Goal: Find specific page/section: Find specific page/section

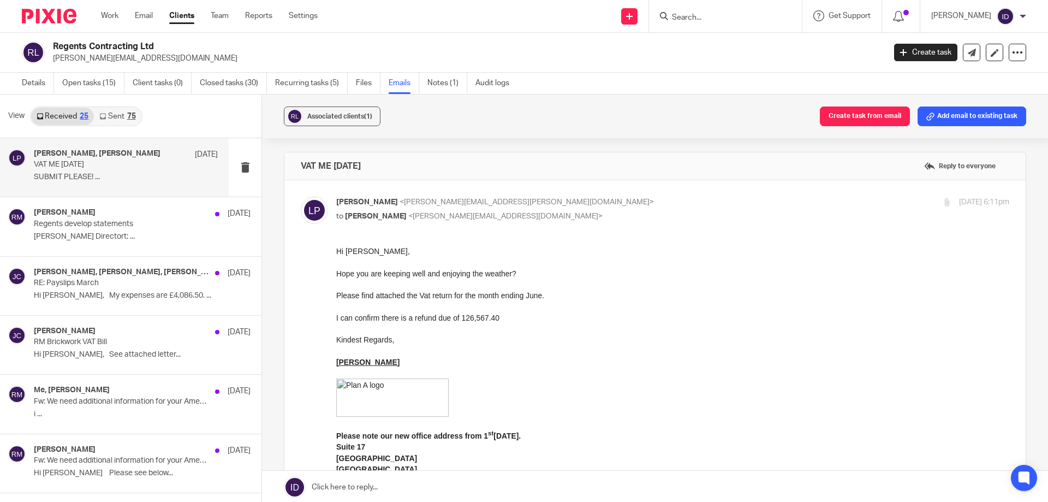
click at [736, 16] on input "Search" at bounding box center [720, 18] width 98 height 10
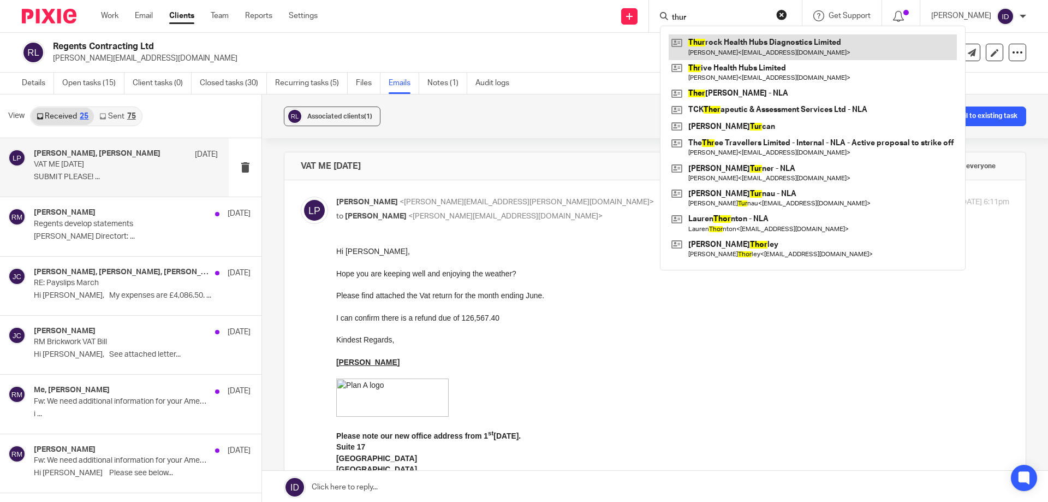
type input "thur"
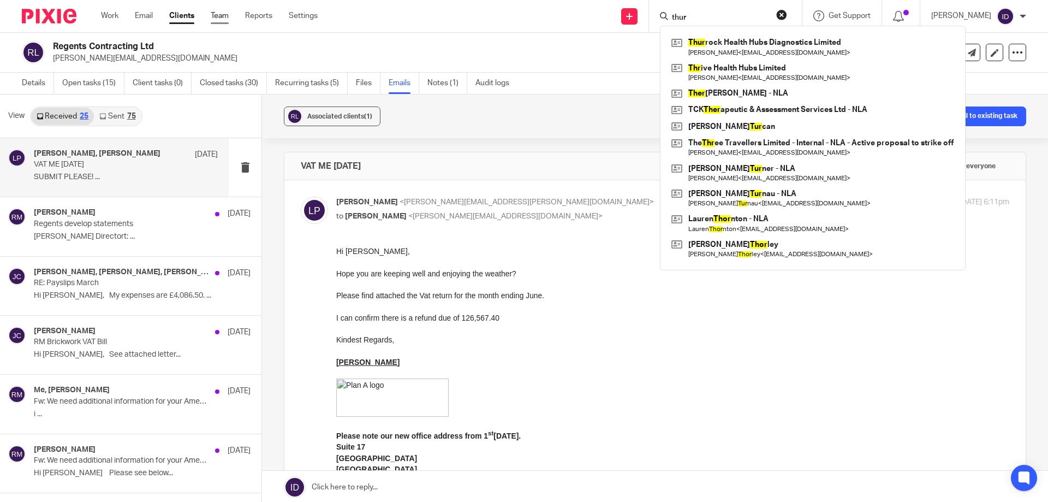
click at [223, 16] on link "Team" at bounding box center [220, 15] width 18 height 11
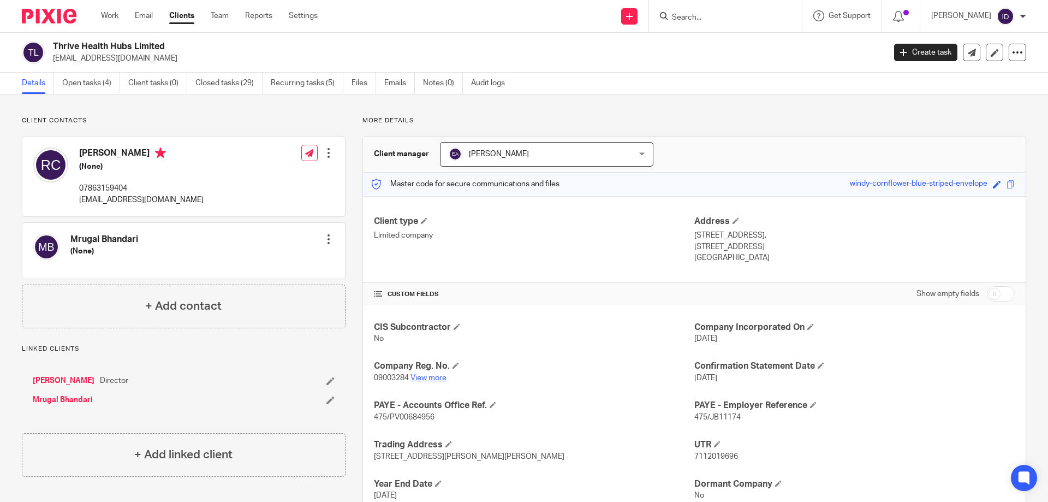
click at [425, 377] on link "View more" at bounding box center [428, 378] width 36 height 8
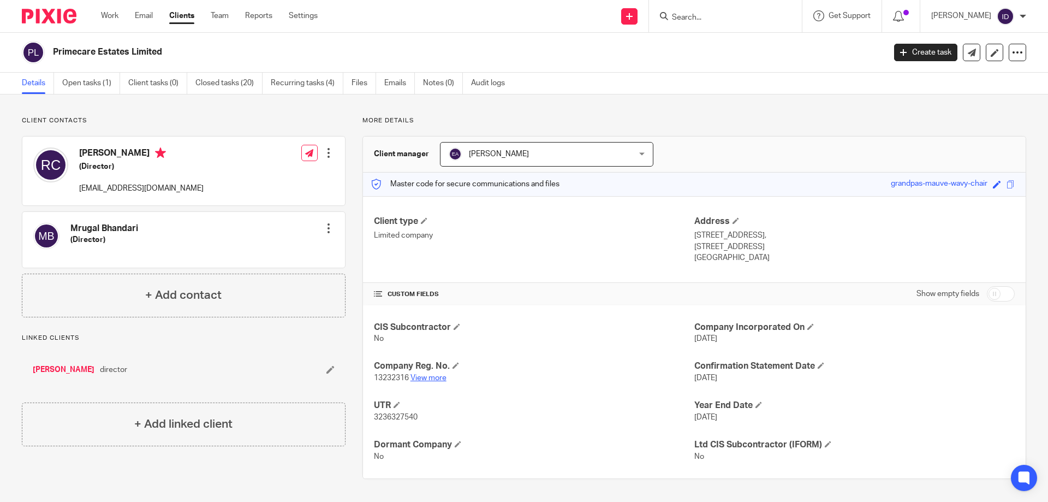
click at [421, 378] on link "View more" at bounding box center [428, 378] width 36 height 8
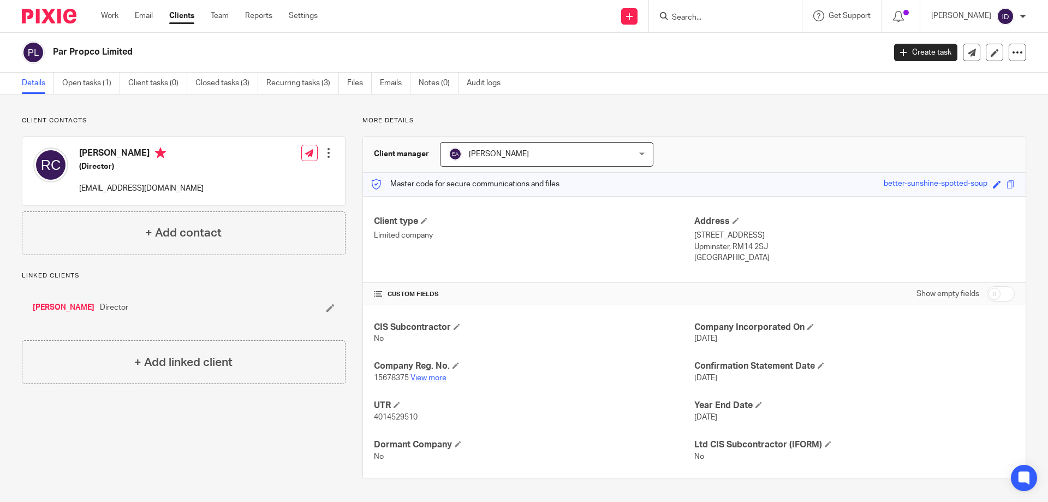
click at [433, 375] on link "View more" at bounding box center [428, 378] width 36 height 8
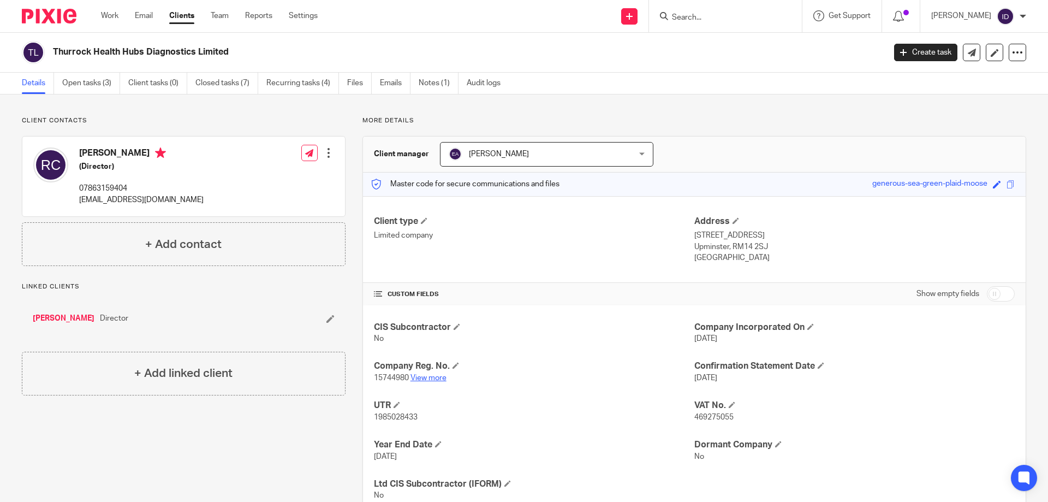
click at [415, 379] on link "View more" at bounding box center [428, 378] width 36 height 8
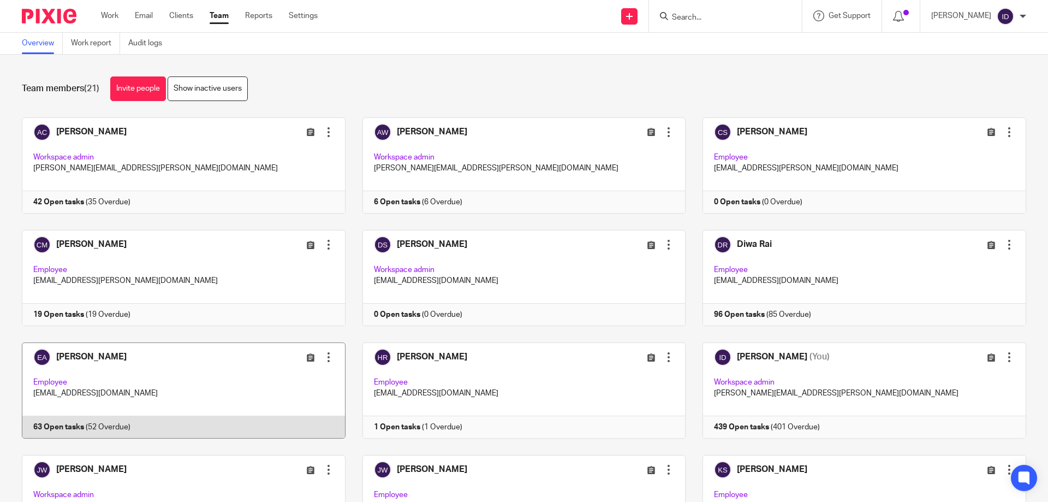
click at [74, 356] on link at bounding box center [175, 390] width 341 height 96
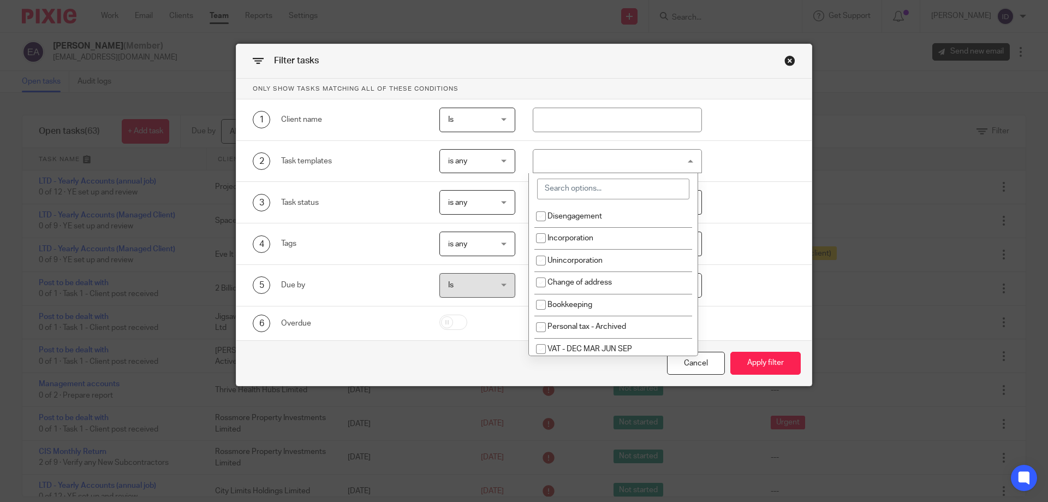
click at [581, 190] on input "search" at bounding box center [613, 188] width 152 height 21
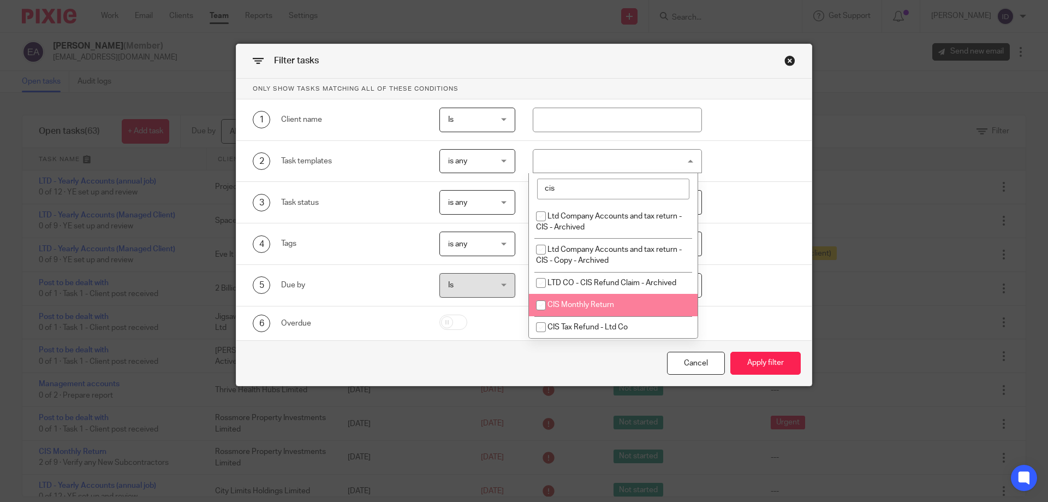
type input "cis"
click at [542, 305] on input "checkbox" at bounding box center [540, 305] width 21 height 21
checkbox input "true"
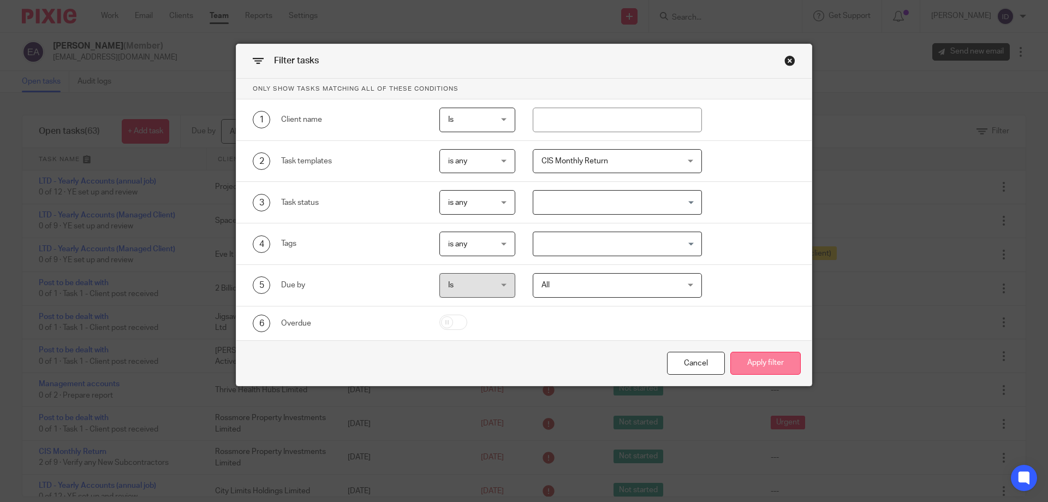
click at [786, 361] on button "Apply filter" at bounding box center [765, 362] width 70 height 23
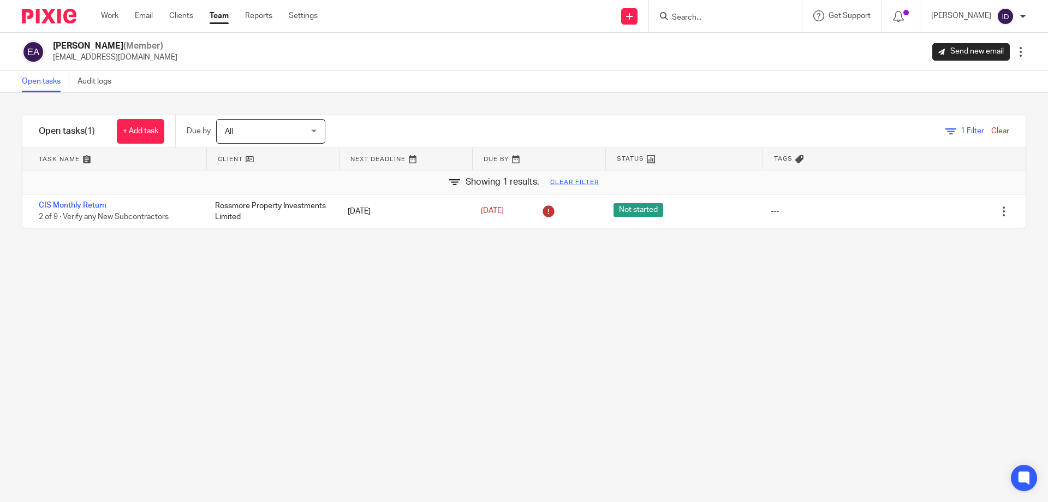
click at [711, 21] on input "Search" at bounding box center [720, 18] width 98 height 10
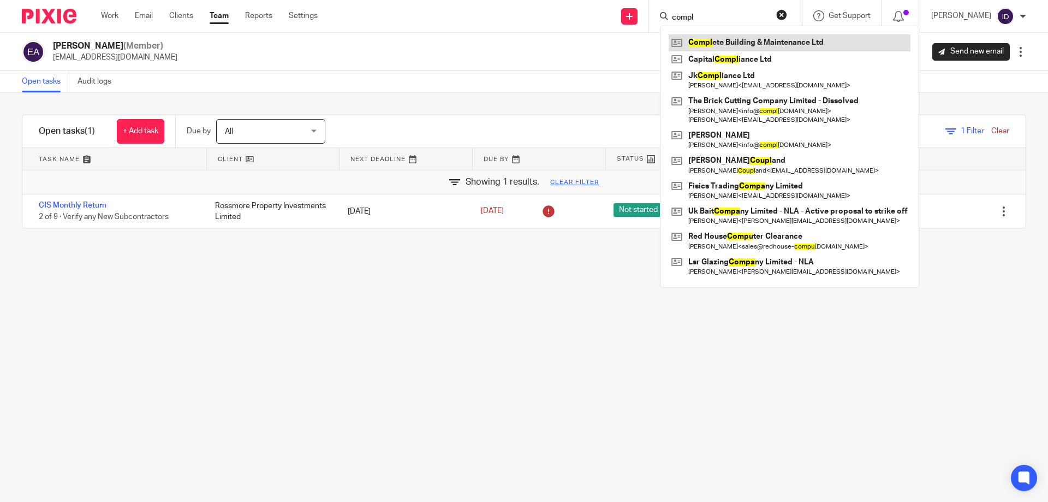
type input "compl"
click at [741, 40] on link at bounding box center [790, 42] width 242 height 16
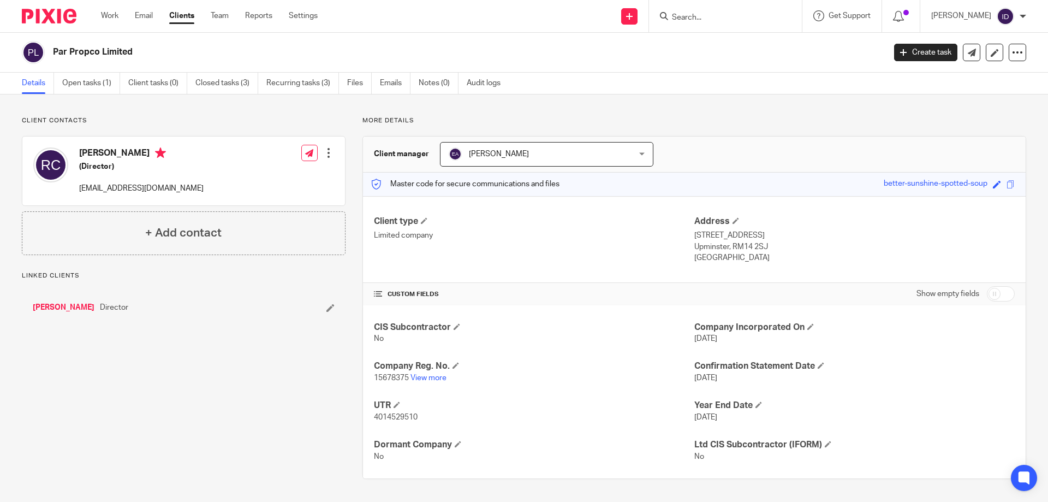
click at [430, 374] on link "View more" at bounding box center [428, 378] width 36 height 8
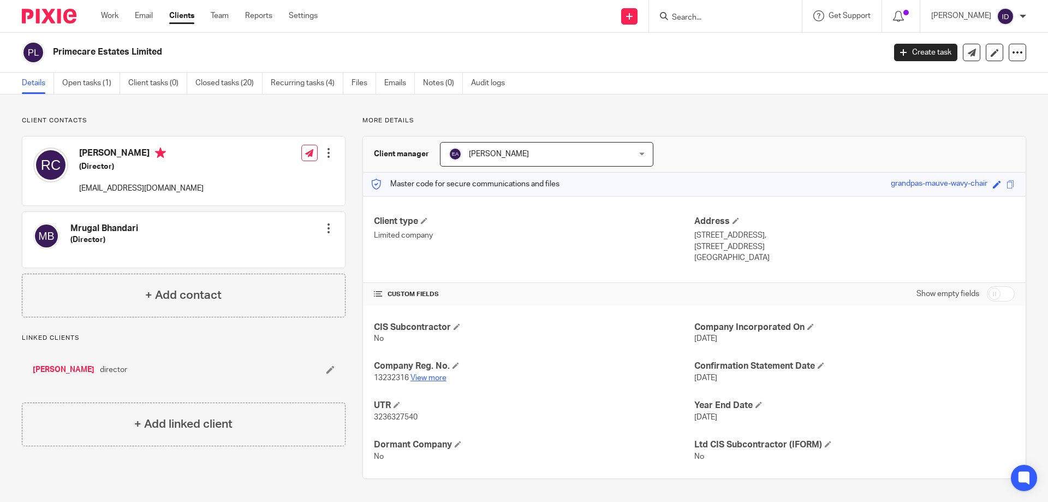
click at [425, 377] on link "View more" at bounding box center [428, 378] width 36 height 8
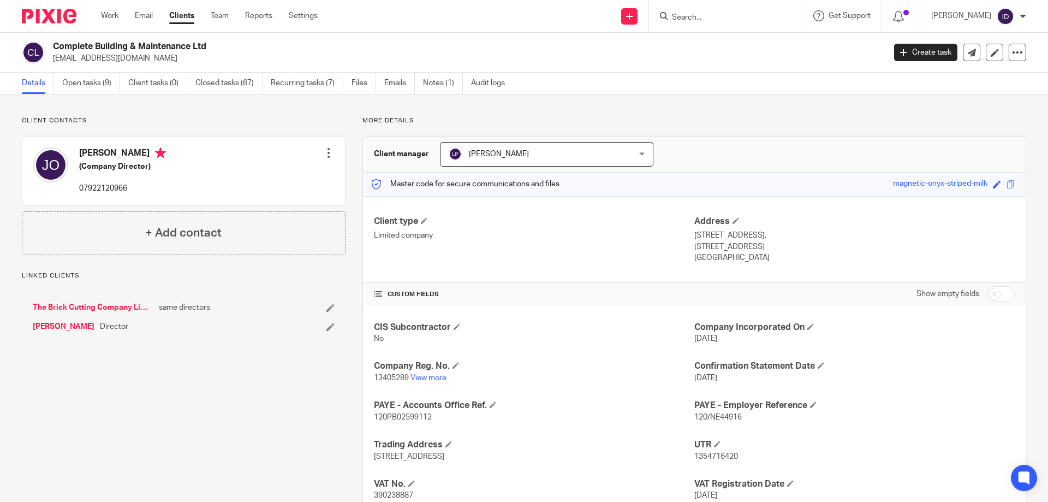
click at [437, 82] on link "Notes (1)" at bounding box center [443, 83] width 40 height 21
